Goal: Entertainment & Leisure: Consume media (video, audio)

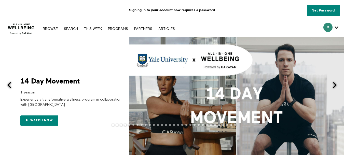
click at [46, 123] on div at bounding box center [172, 128] width 344 height 10
click at [38, 118] on link "Watch now" at bounding box center [39, 120] width 38 height 10
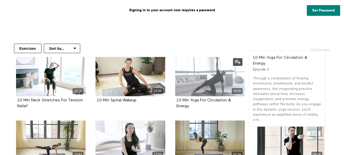
scroll to position [102, 0]
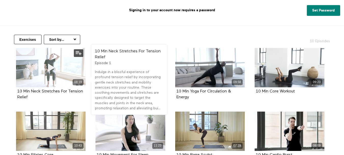
click at [44, 64] on icon at bounding box center [50, 67] width 15 height 9
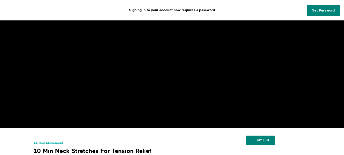
scroll to position [25, 0]
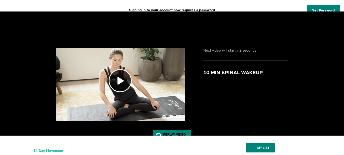
click at [231, 148] on div "My list" at bounding box center [261, 148] width 103 height 18
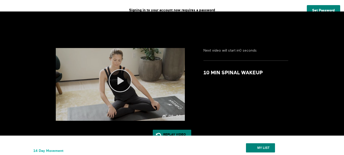
click at [121, 82] on icon at bounding box center [120, 80] width 23 height 23
